Goal: Task Accomplishment & Management: Use online tool/utility

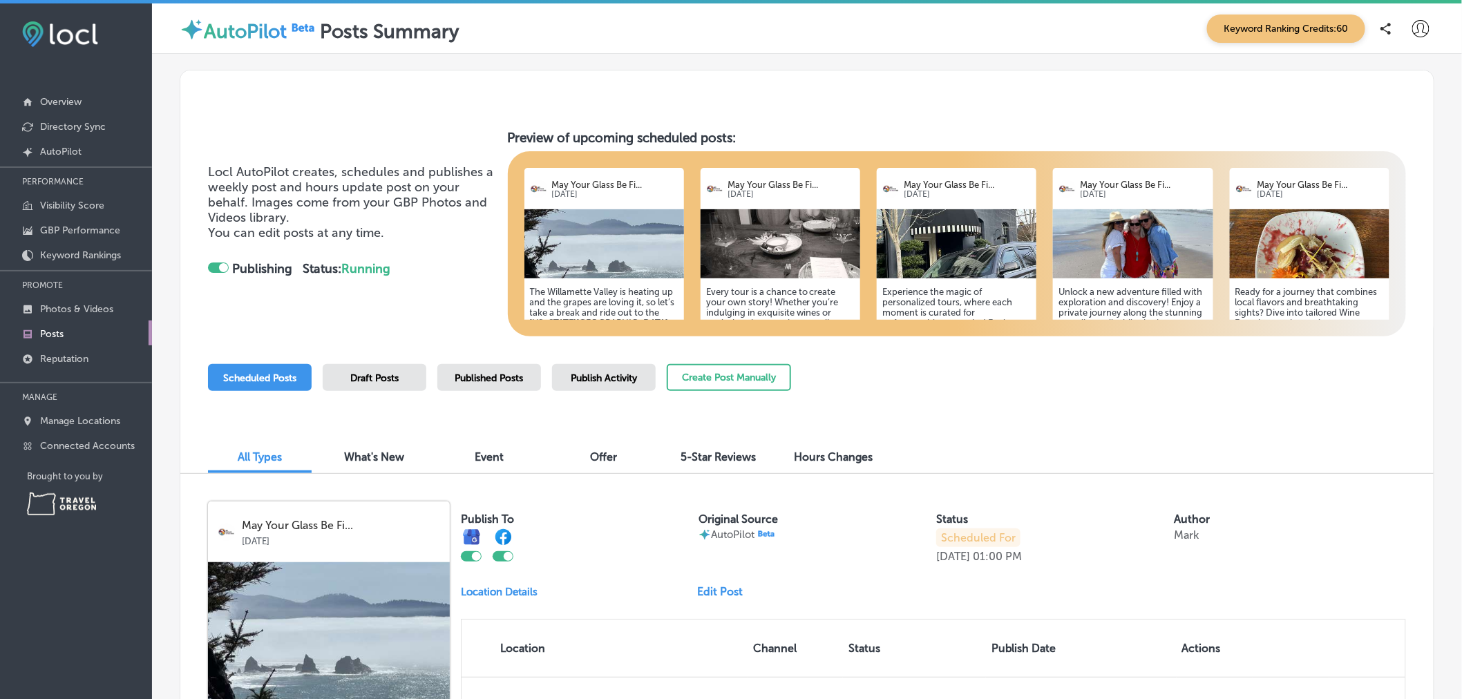
scroll to position [342, 0]
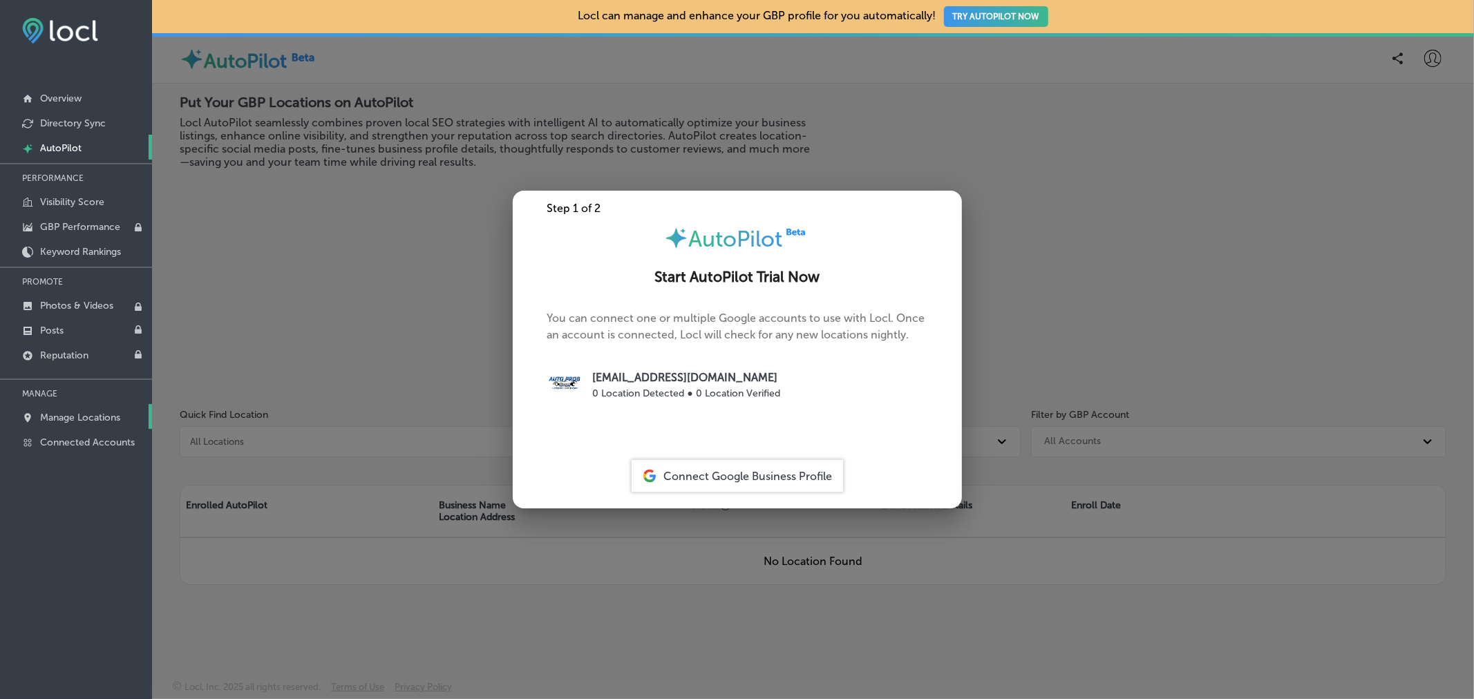
click at [81, 417] on p "Manage Locations" at bounding box center [80, 418] width 80 height 12
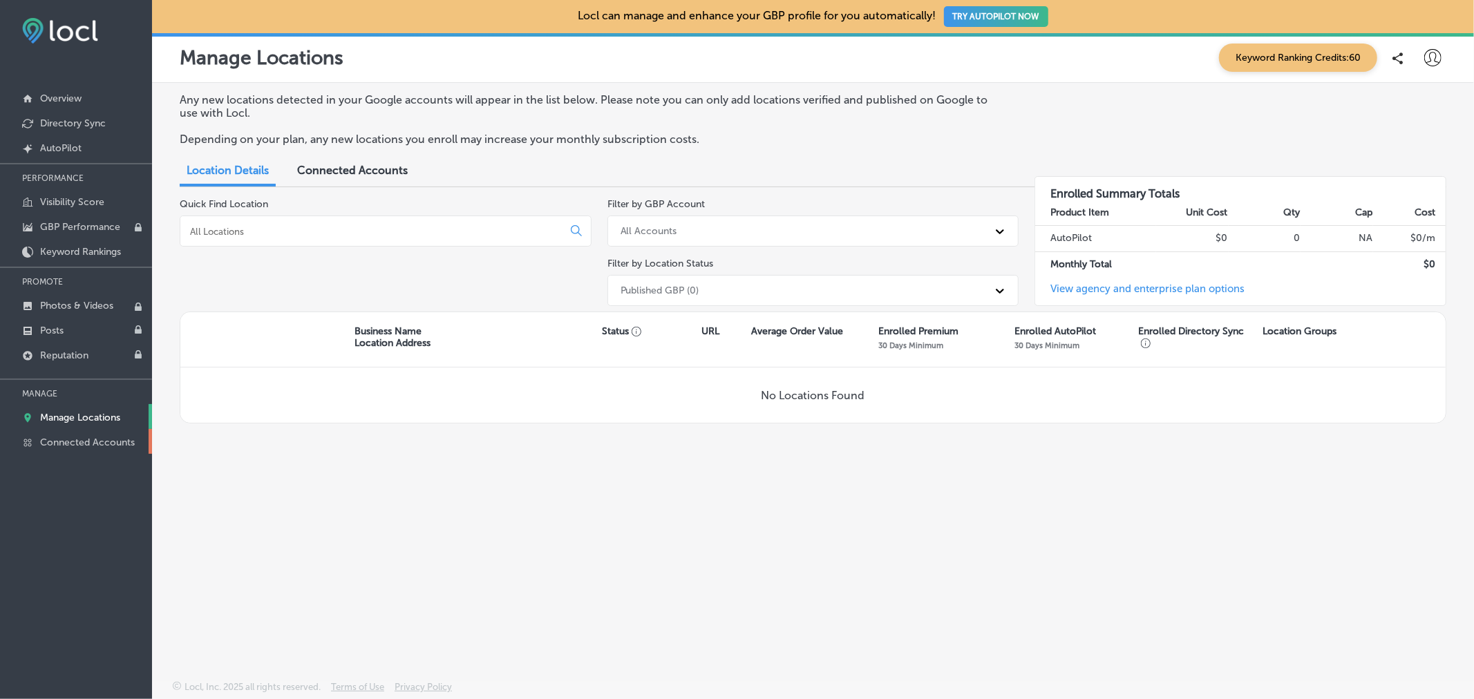
click at [80, 442] on p "Connected Accounts" at bounding box center [87, 443] width 95 height 12
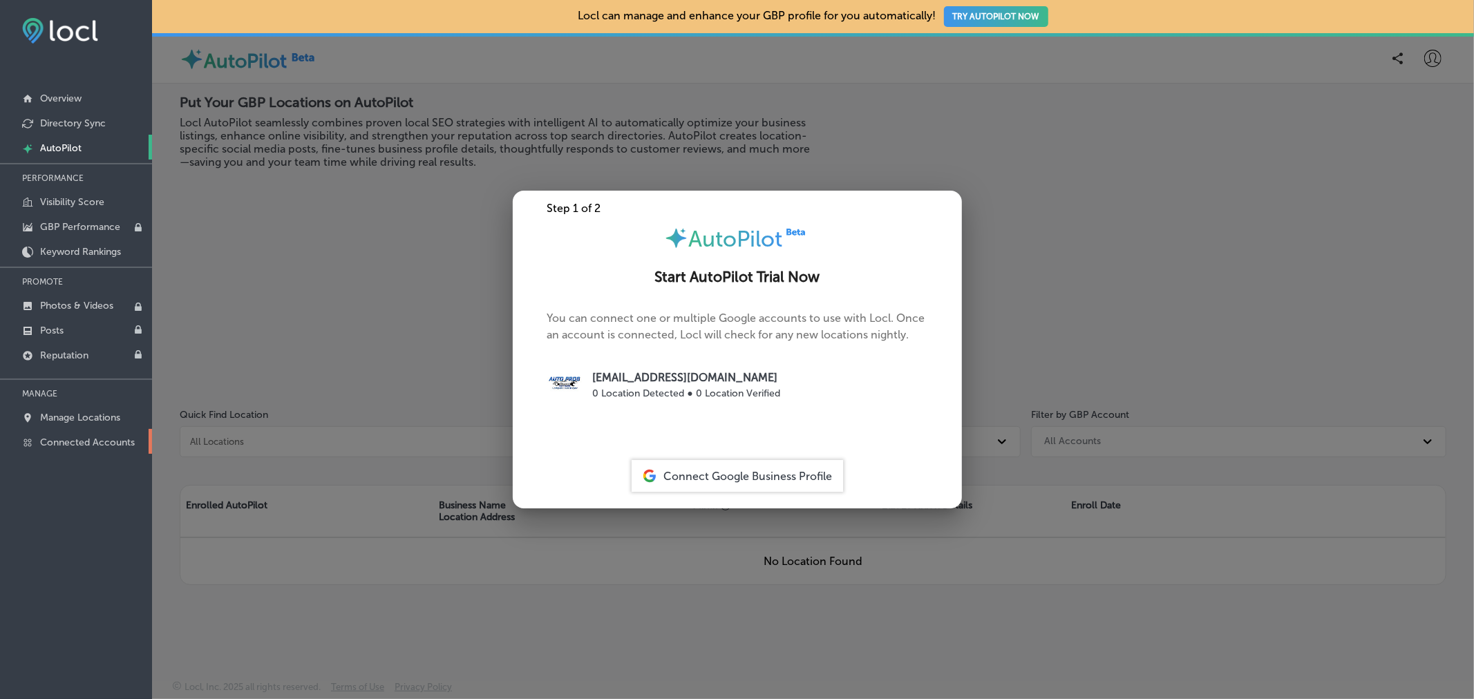
click at [113, 439] on p "Connected Accounts" at bounding box center [87, 443] width 95 height 12
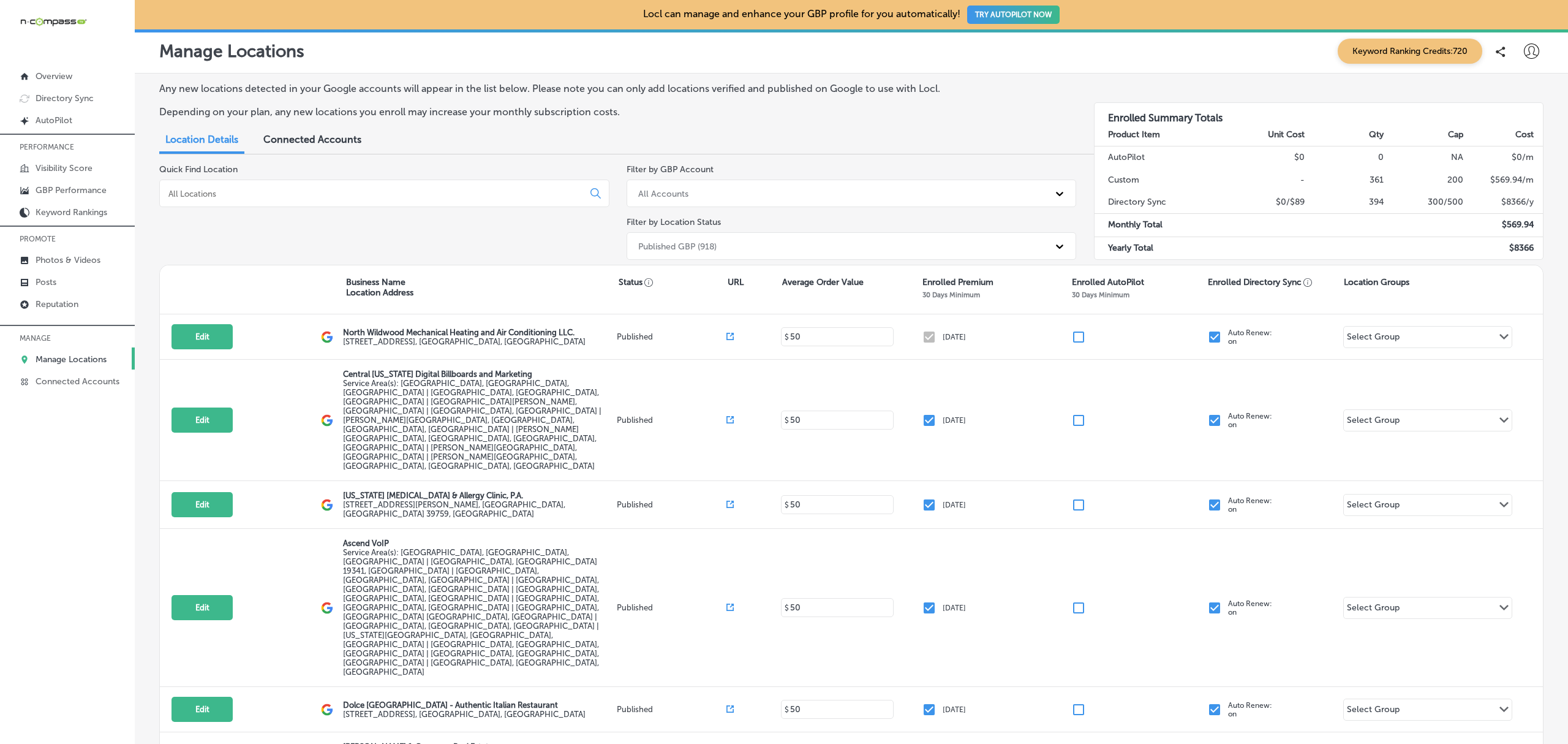
drag, startPoint x: 1300, startPoint y: 5, endPoint x: 1042, endPoint y: 74, distance: 267.1
click at [1042, 74] on div "Any new locations detected in your Google accounts will appear in the list belo…" at bounding box center [851, 497] width 1433 height 846
click at [64, 305] on p "Reputation" at bounding box center [57, 304] width 43 height 11
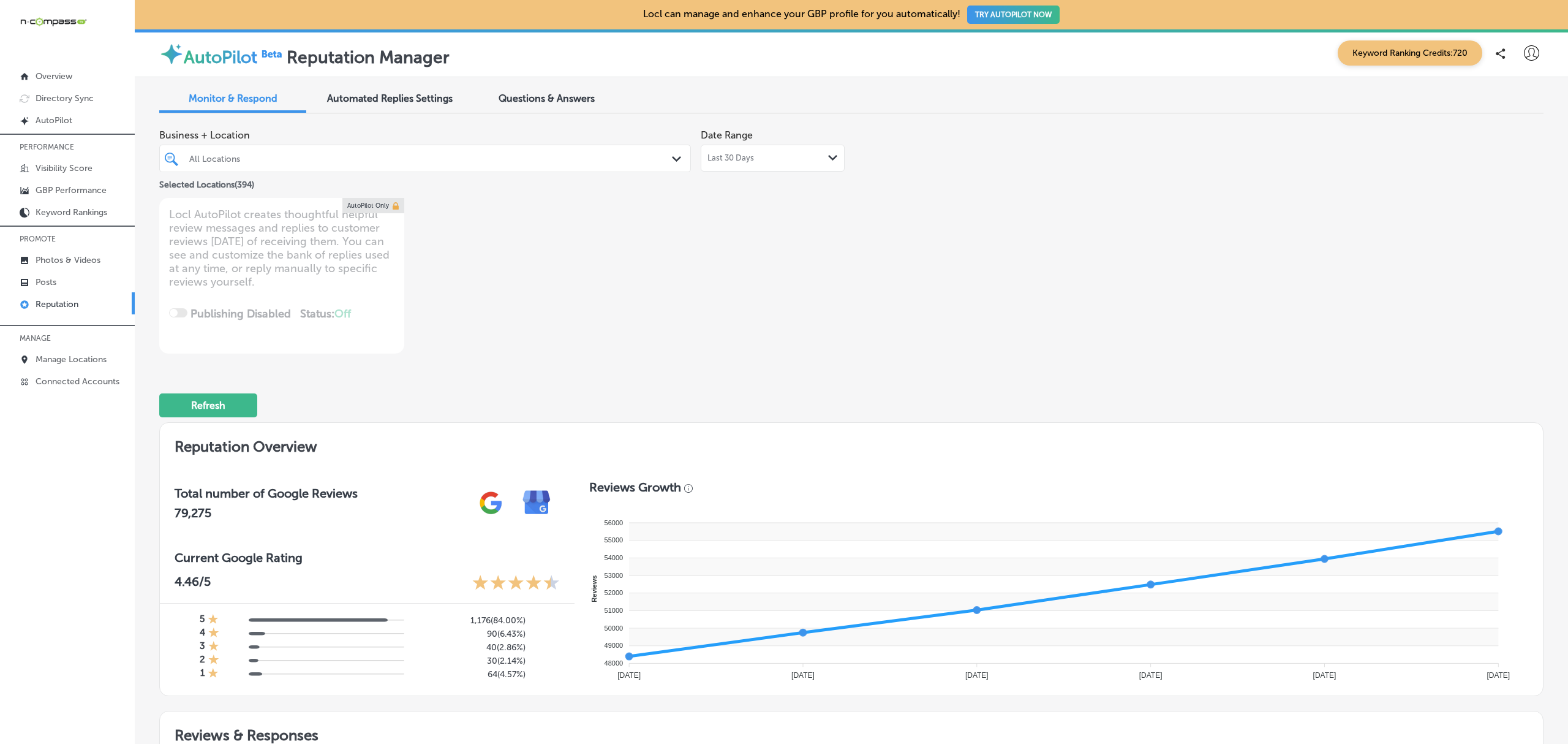
click at [672, 158] on icon "Path Created with Sketch." at bounding box center [676, 159] width 9 height 5
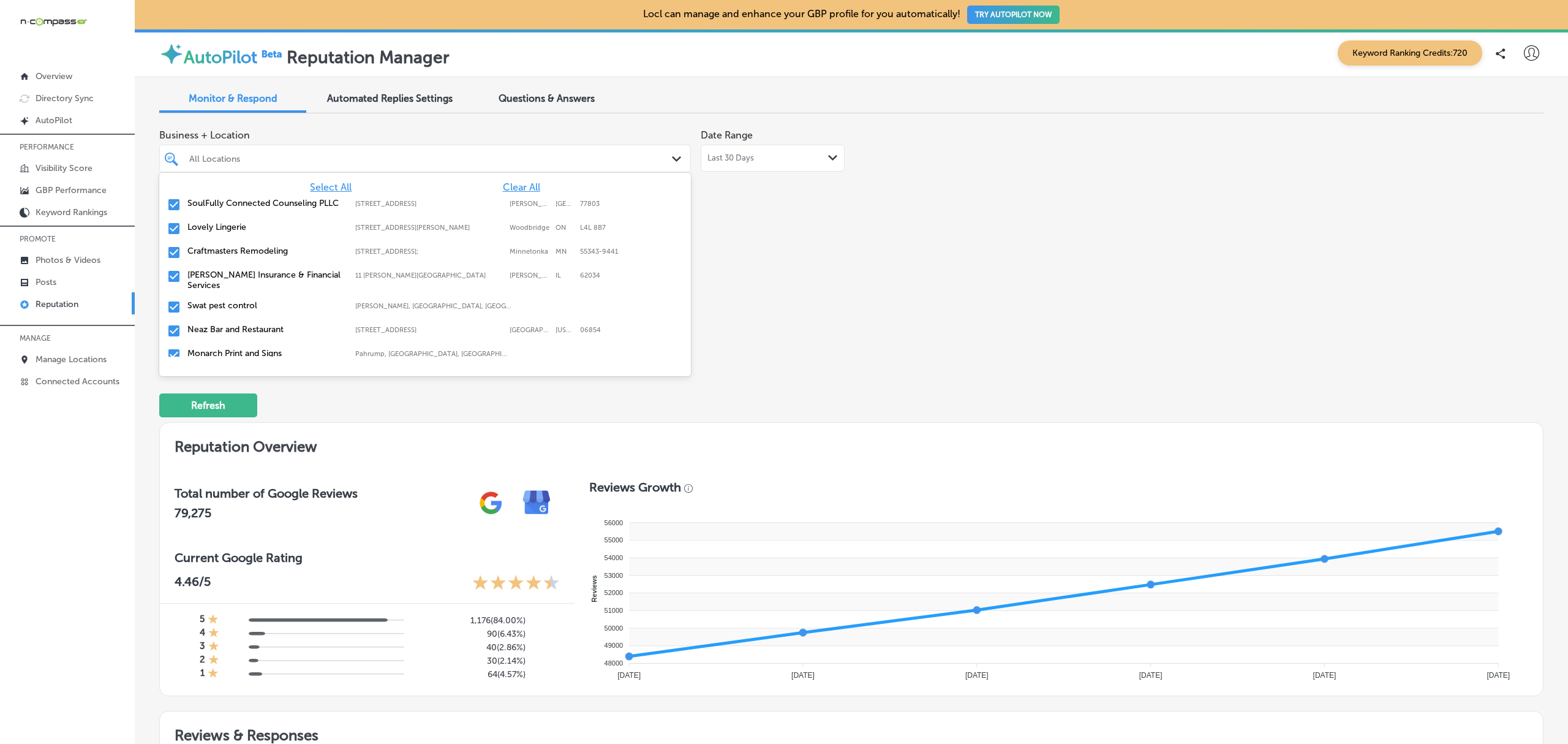
click at [512, 187] on span "Clear All" at bounding box center [521, 187] width 37 height 12
type textarea "x"
type input "a"
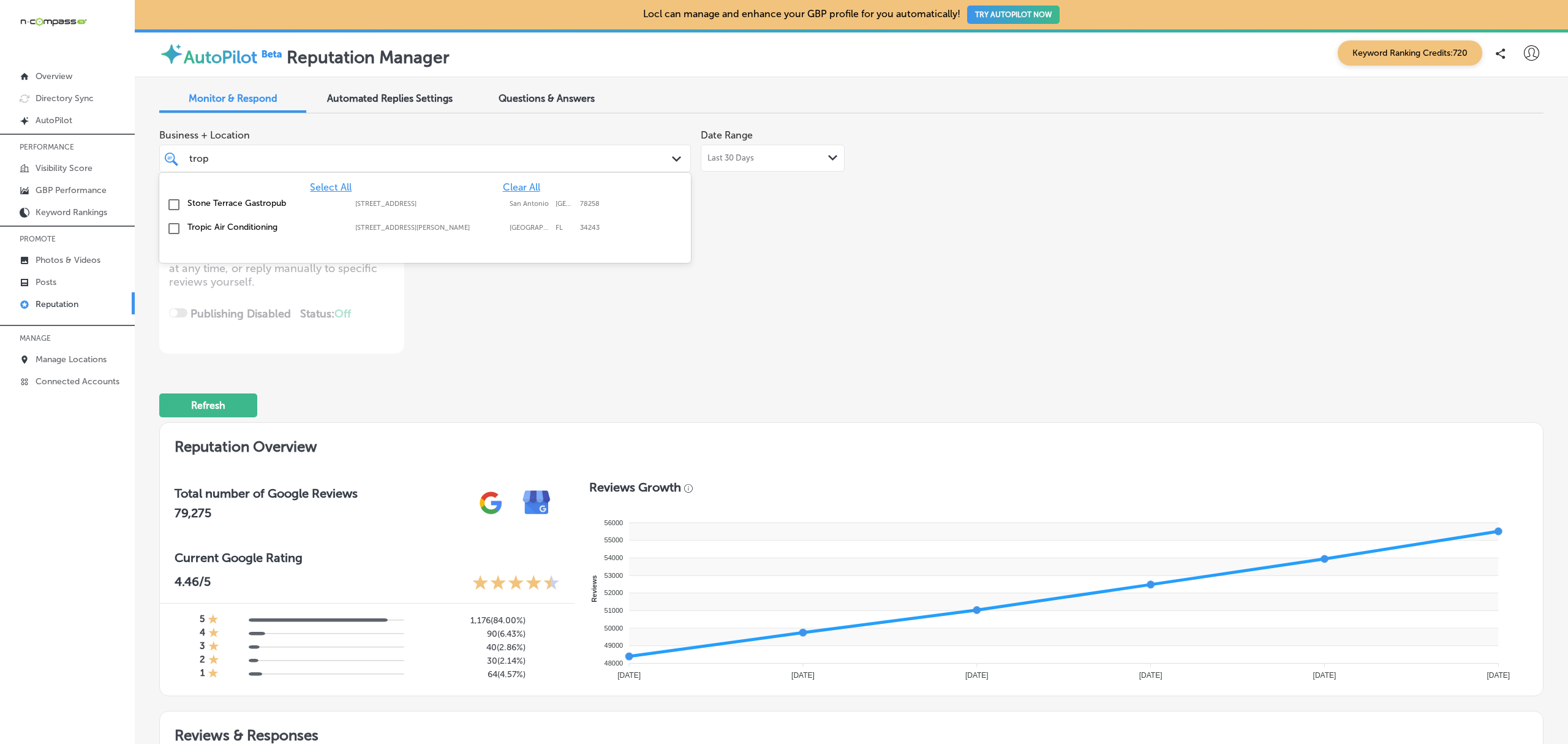
type input "tropi"
click at [175, 201] on input "checkbox" at bounding box center [174, 205] width 15 height 15
type textarea "x"
type input "tropi"
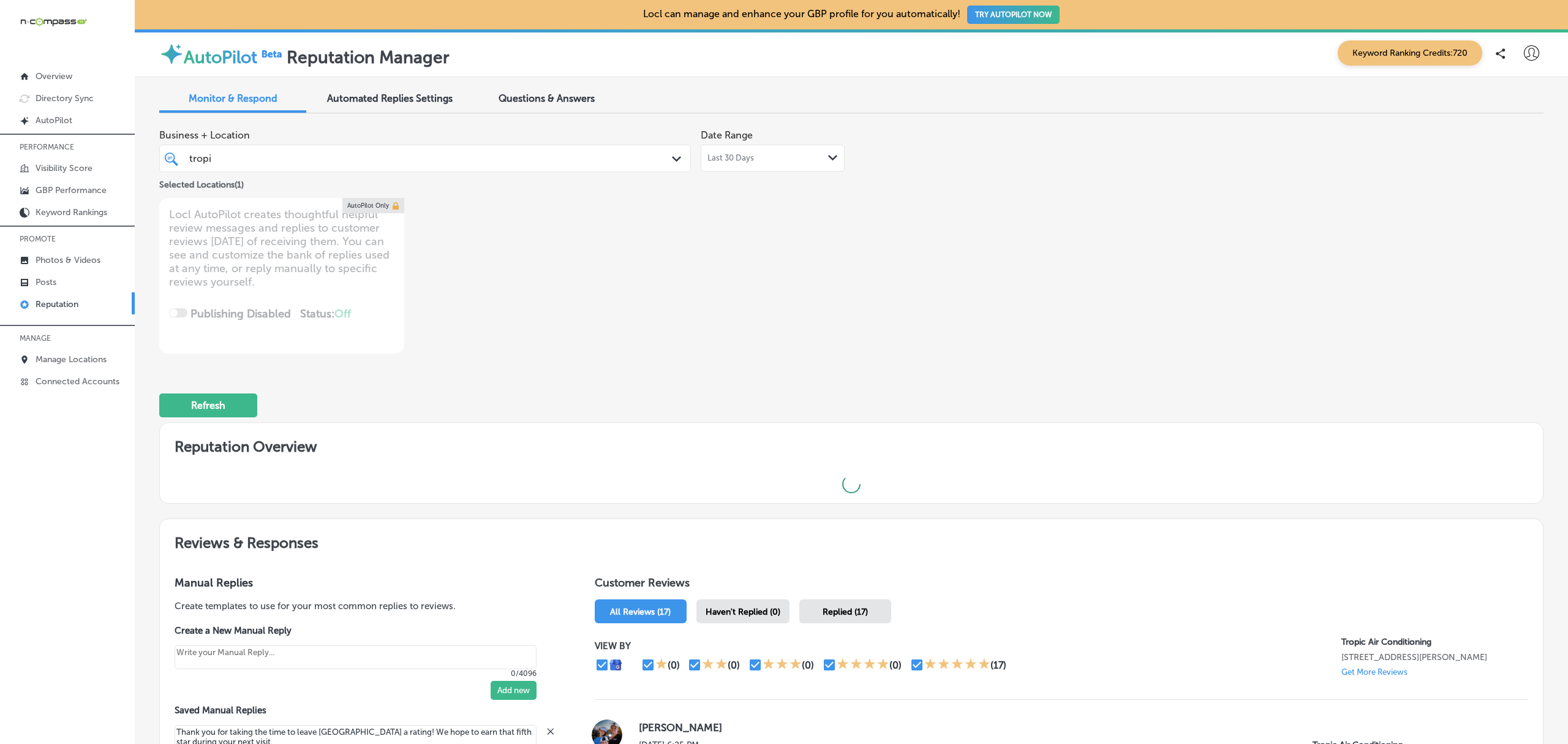
type textarea "x"
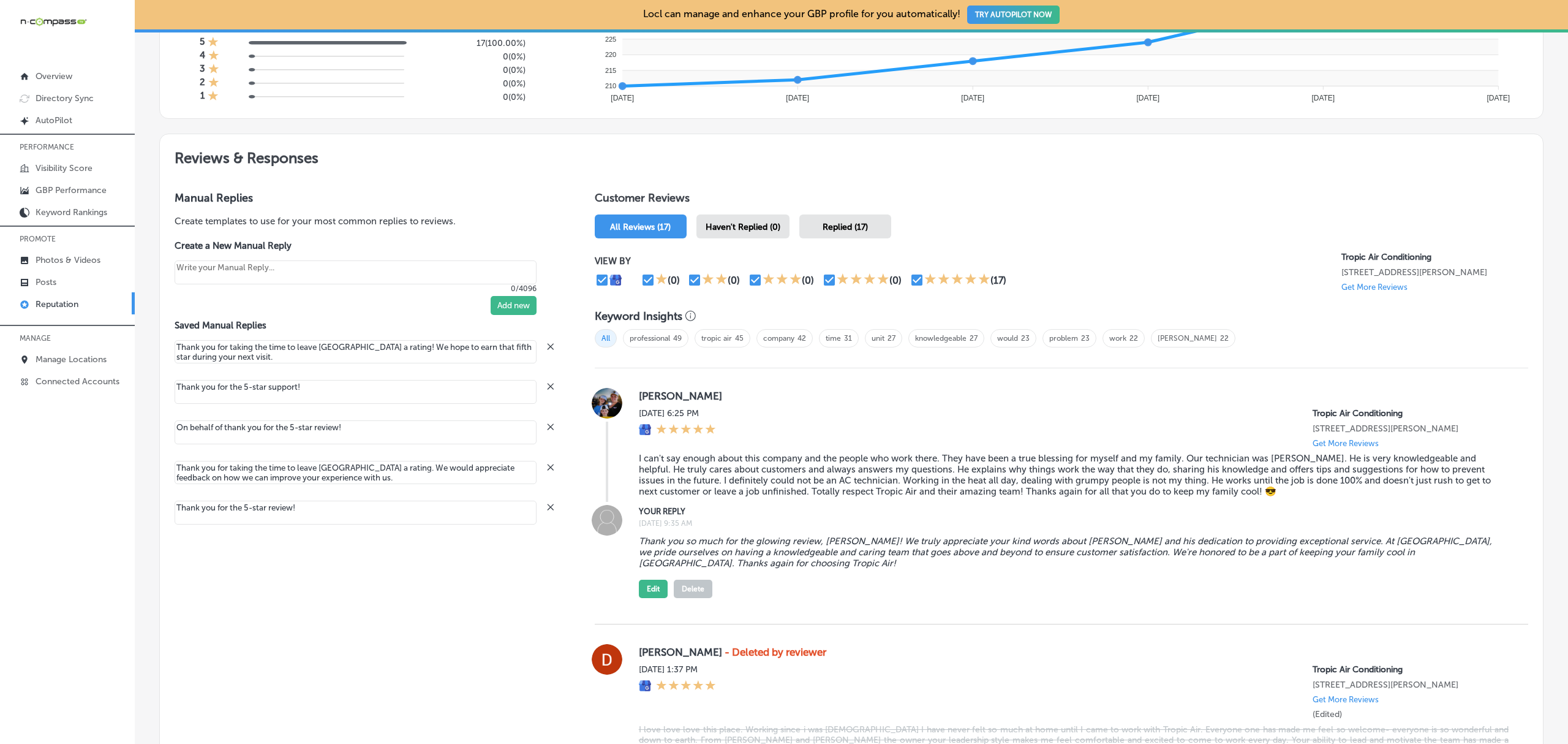
scroll to position [580, 0]
drag, startPoint x: 1331, startPoint y: 257, endPoint x: 1510, endPoint y: 275, distance: 179.9
click at [1306, 275] on div "Tropic Air Conditioning 1342 whitfield ave sarasota, FL 34243, US Get More Revi…" at bounding box center [1434, 269] width 187 height 40
copy div "Tropic Air Conditioning 1342 whitfield ave sarasota, FL 34243, US"
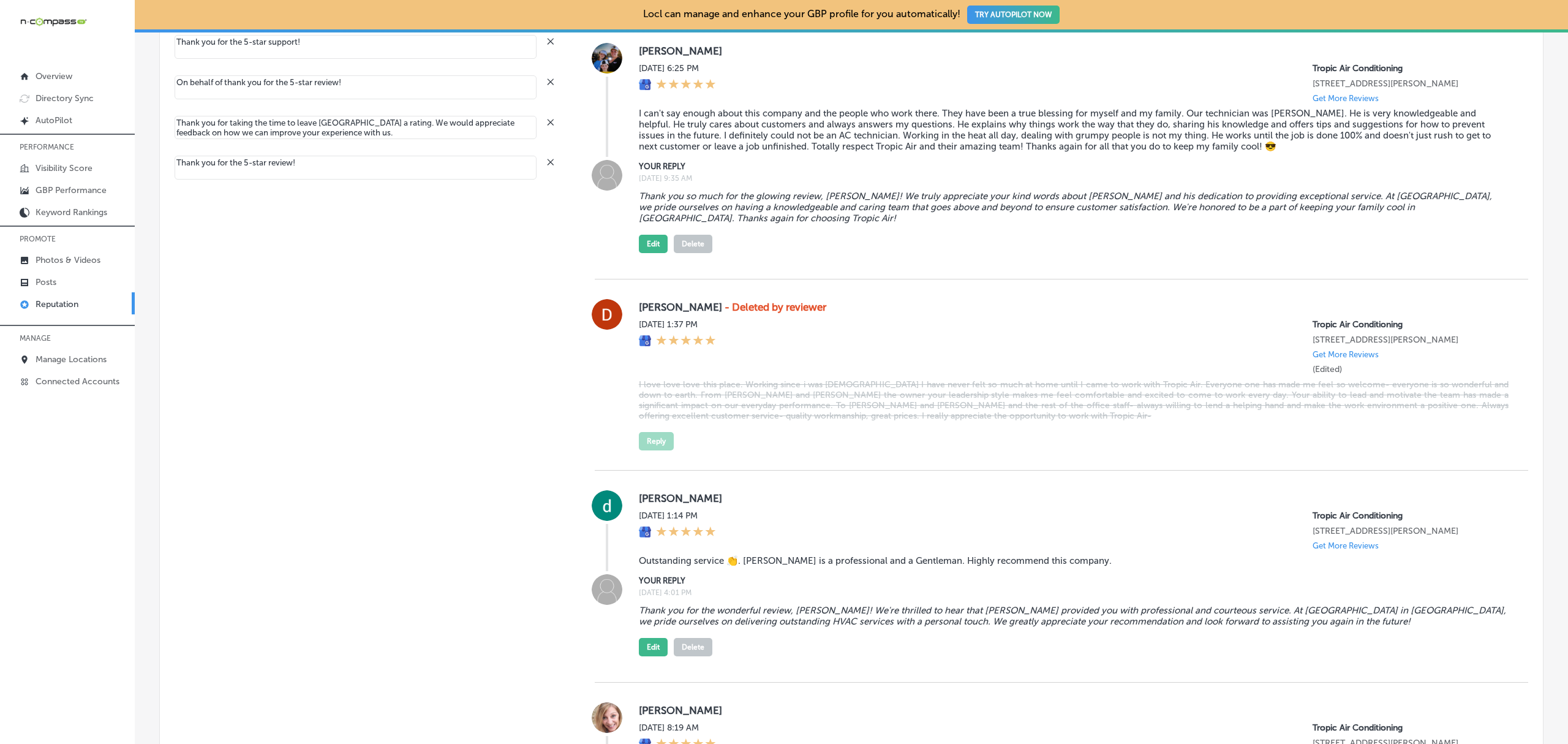
scroll to position [923, 0]
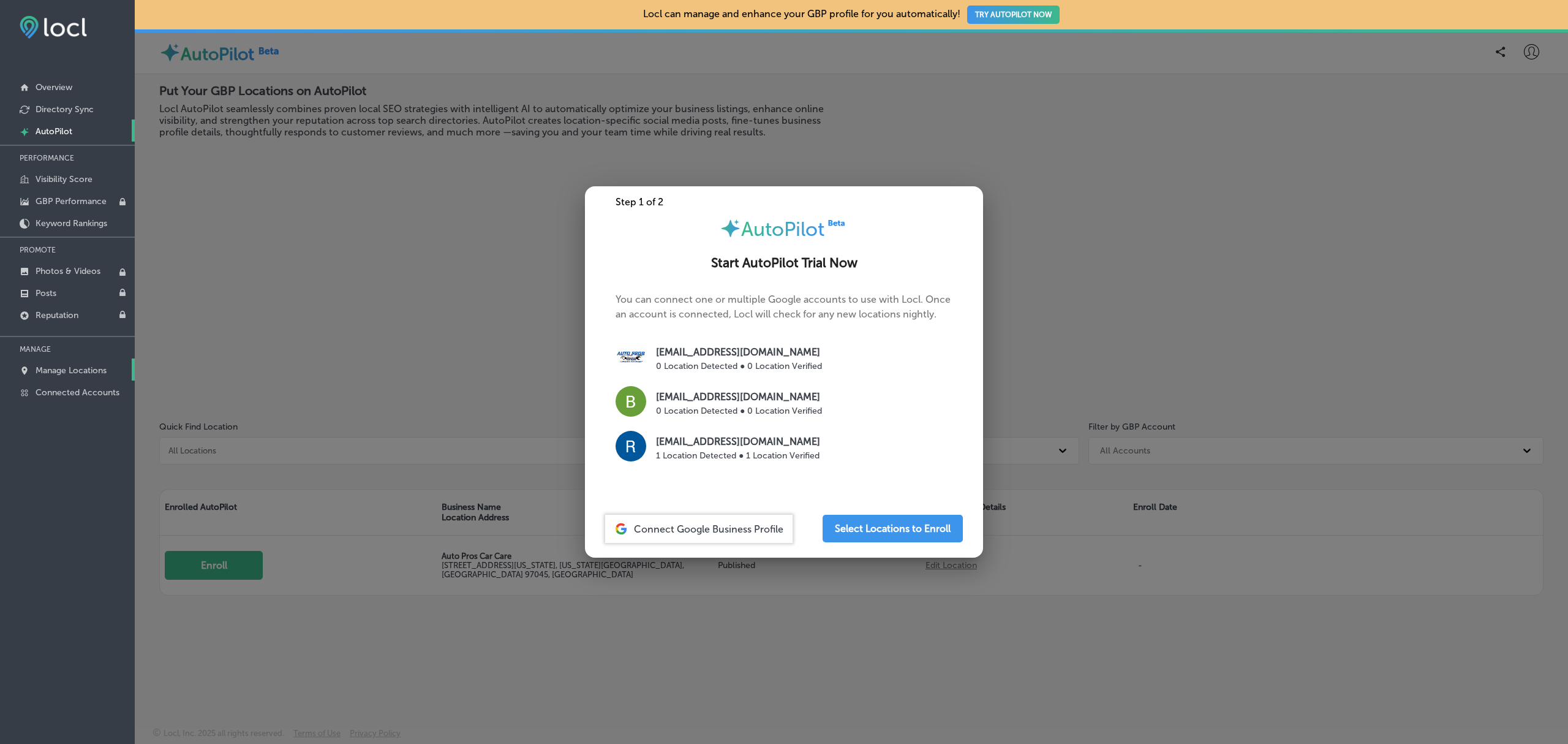
click at [49, 379] on link "Manage Locations" at bounding box center [67, 369] width 135 height 22
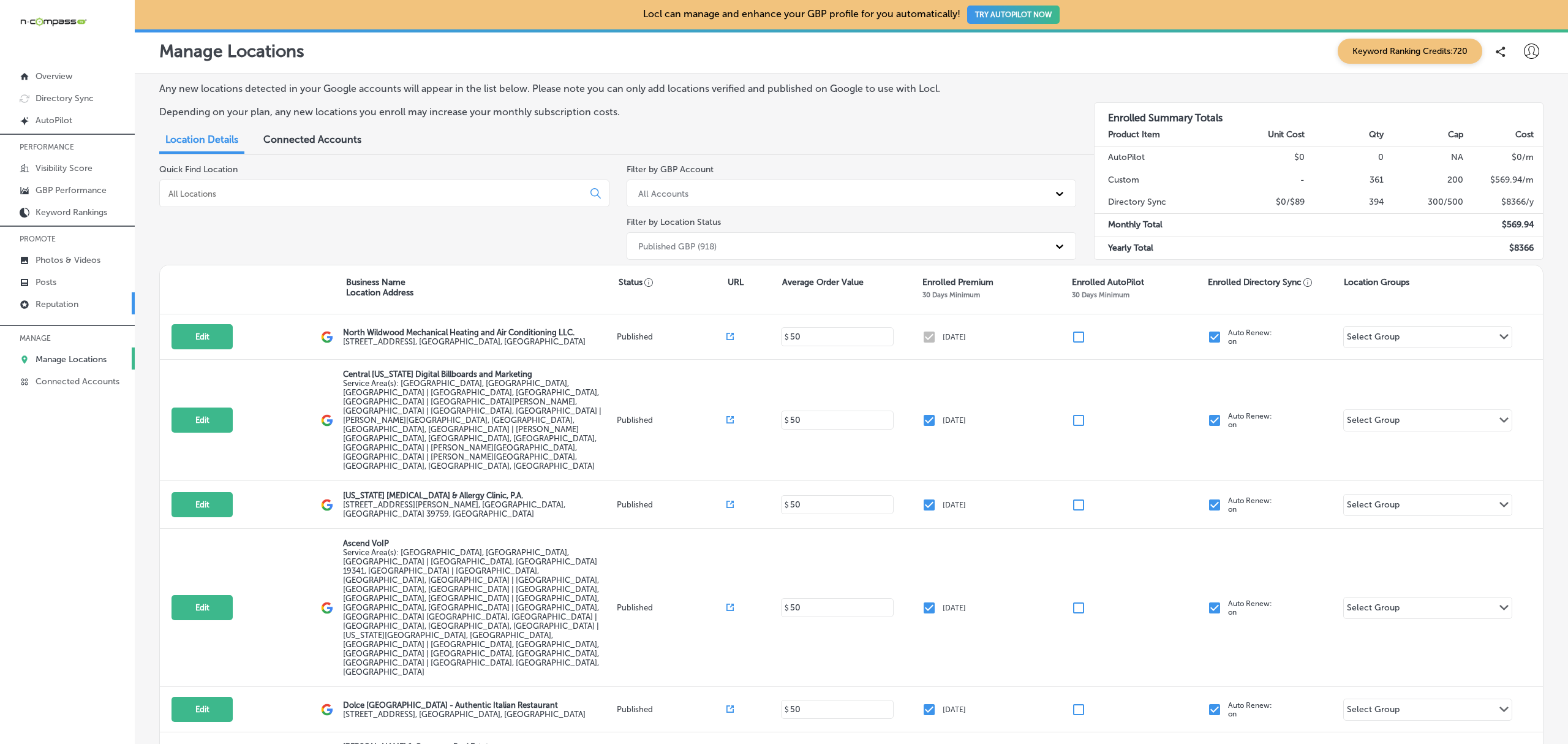
click at [89, 308] on link "Reputation" at bounding box center [67, 303] width 135 height 22
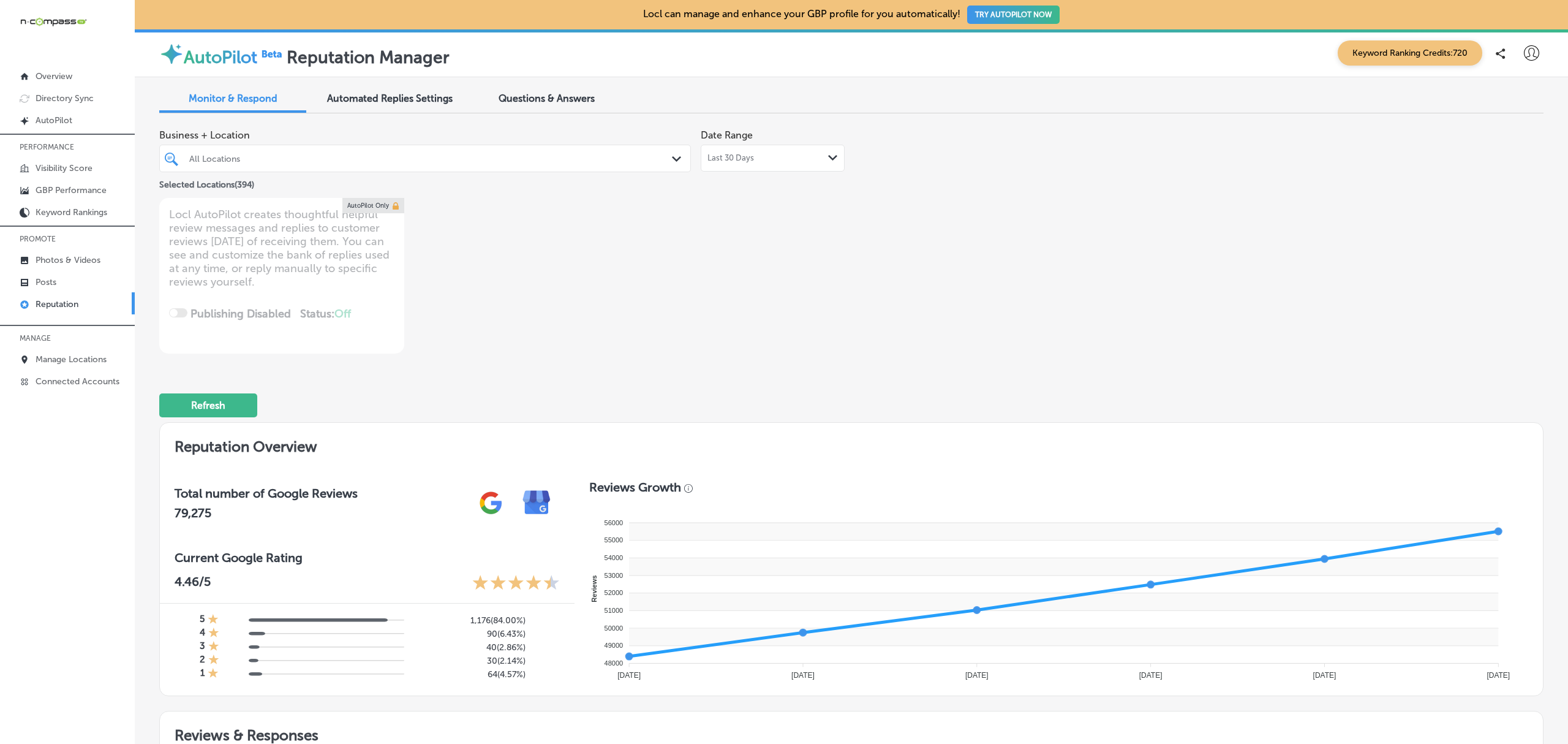
click at [672, 161] on icon "Path Created with Sketch." at bounding box center [676, 159] width 9 height 5
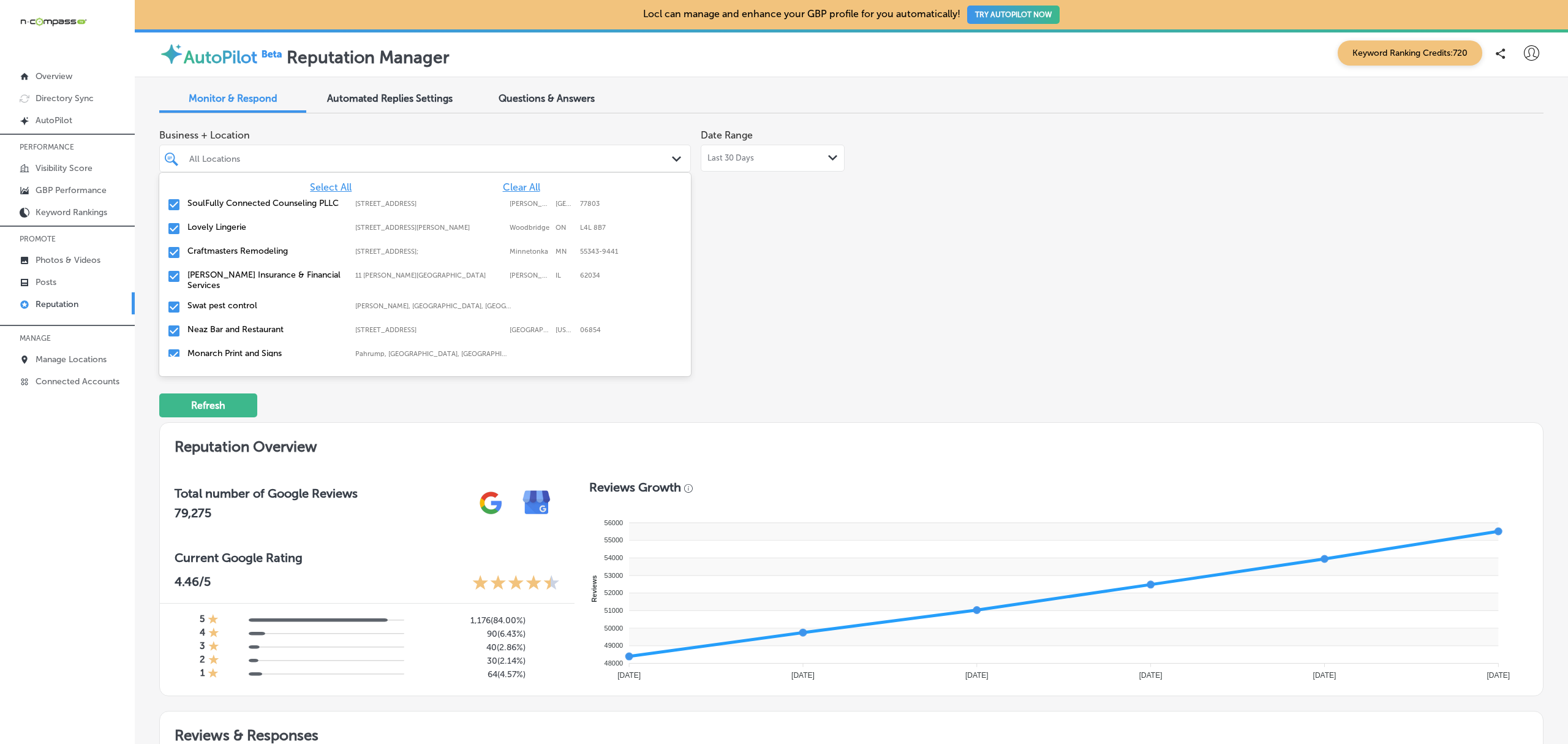
drag, startPoint x: 530, startPoint y: 183, endPoint x: 518, endPoint y: 185, distance: 12.2
click at [518, 185] on div "Select All Clear All" at bounding box center [425, 187] width 532 height 12
click at [518, 185] on span "Clear All" at bounding box center [521, 187] width 37 height 12
type textarea "x"
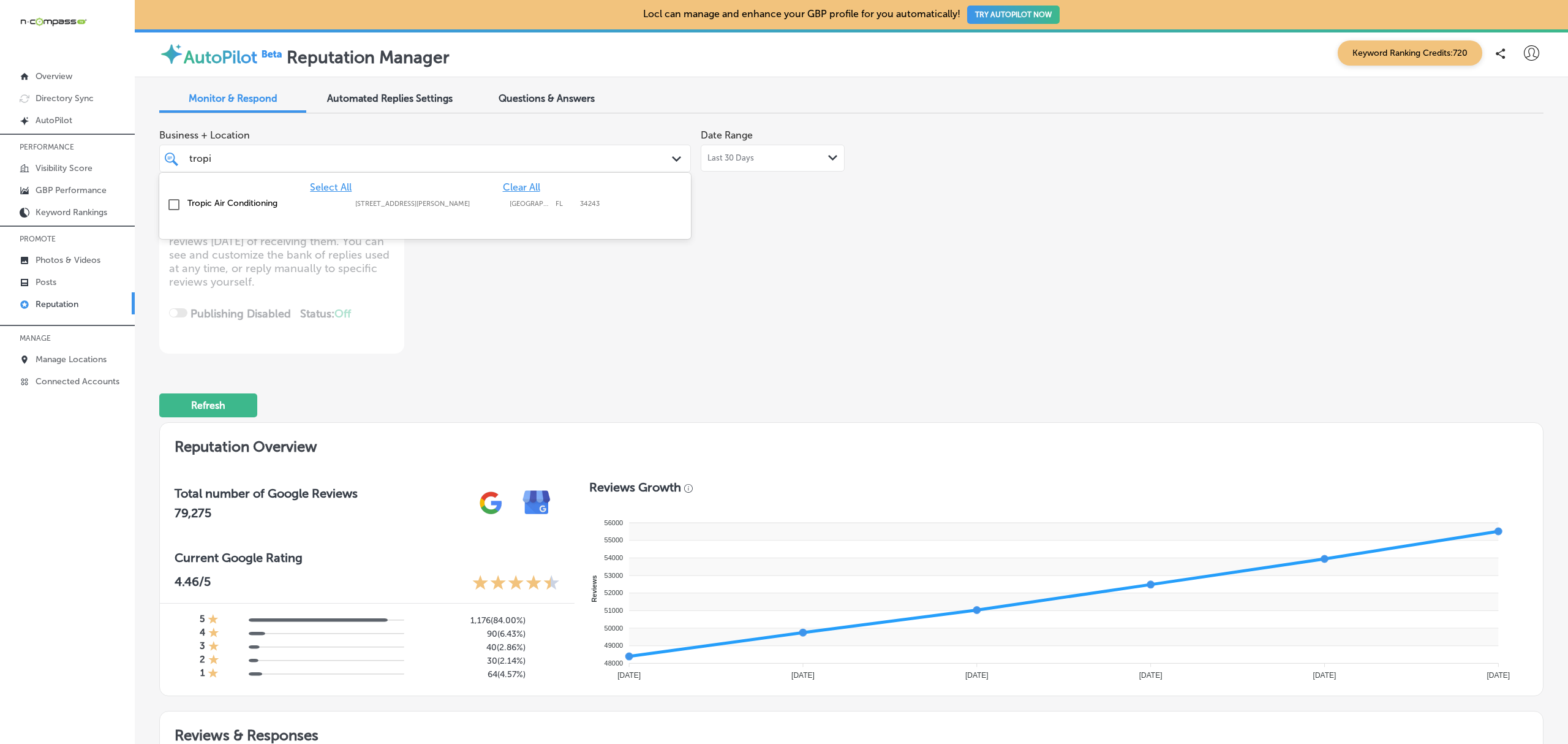
type input "tropic"
click at [177, 200] on input "checkbox" at bounding box center [174, 205] width 15 height 15
type textarea "x"
type input "tropic"
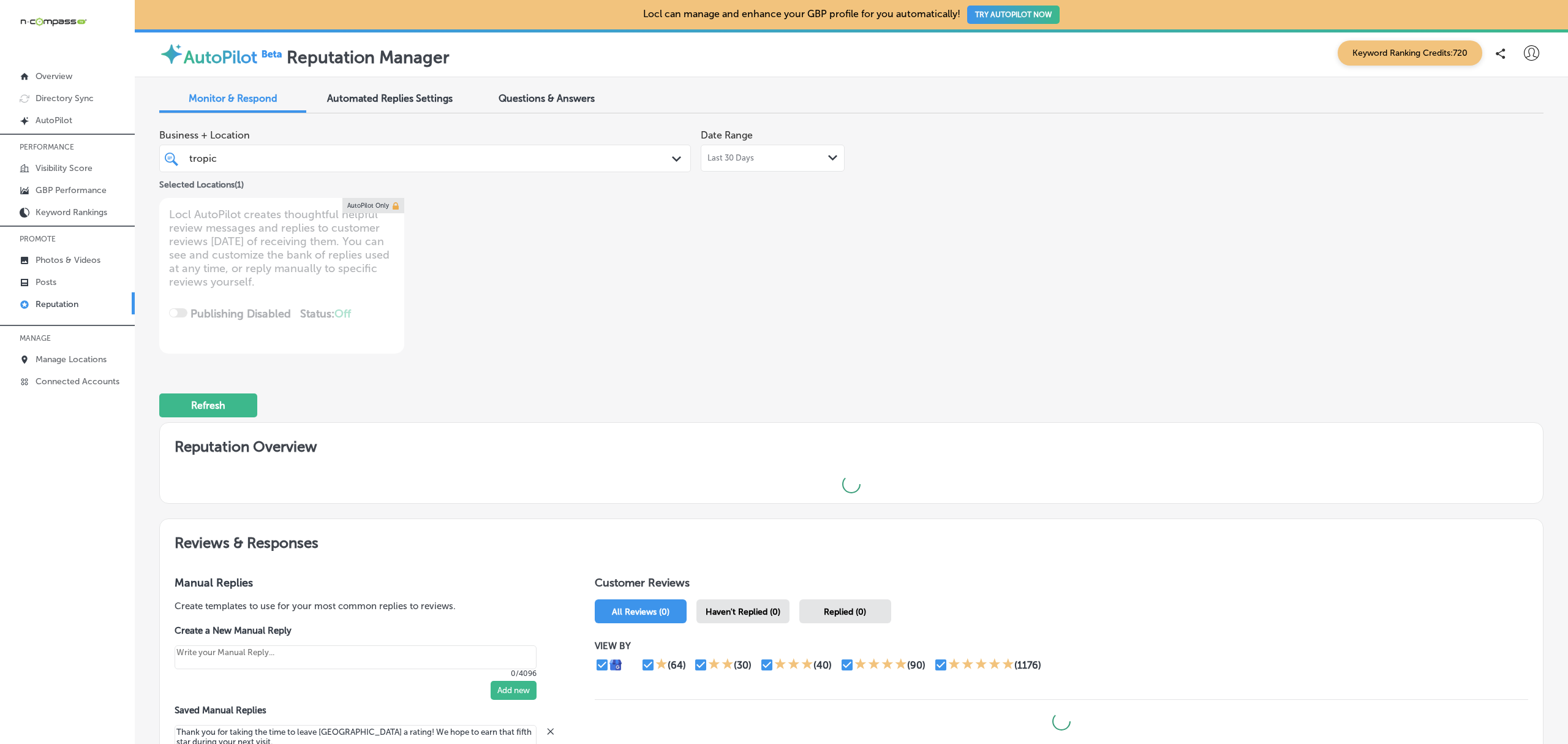
click at [731, 262] on div "Business + Location tropic tropic Path Created with Sketch. Selected Locations …" at bounding box center [574, 239] width 831 height 231
type textarea "x"
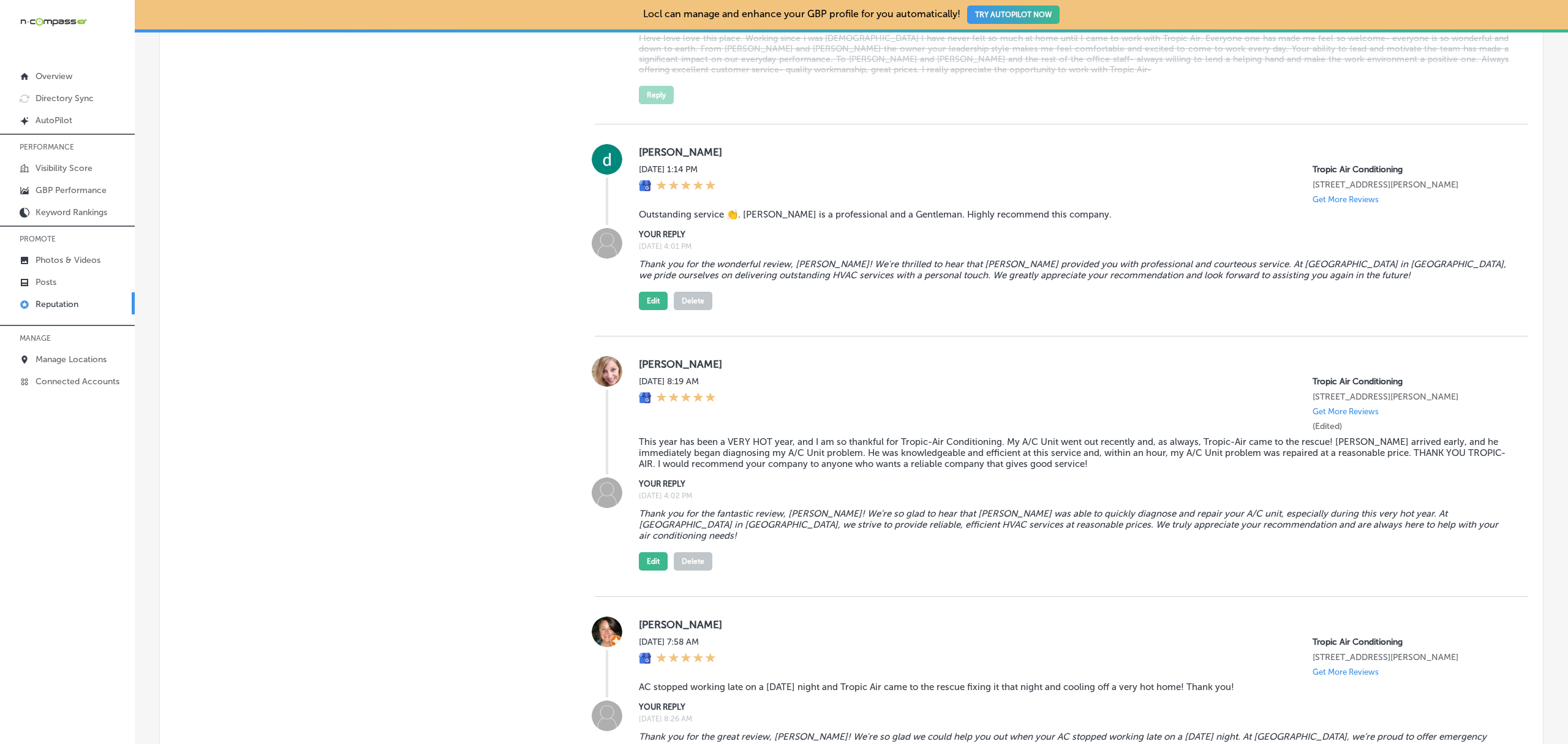
scroll to position [1270, 0]
